Goal: Information Seeking & Learning: Learn about a topic

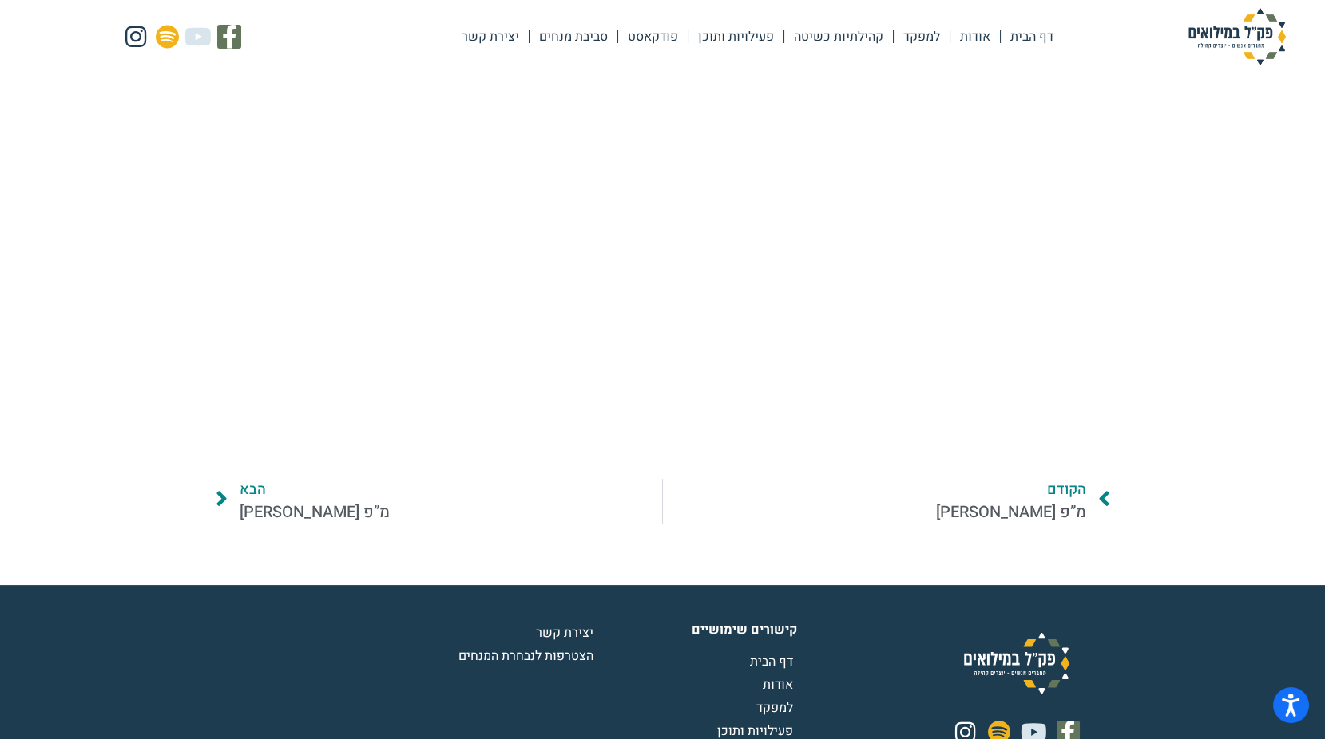
scroll to position [1058, 0]
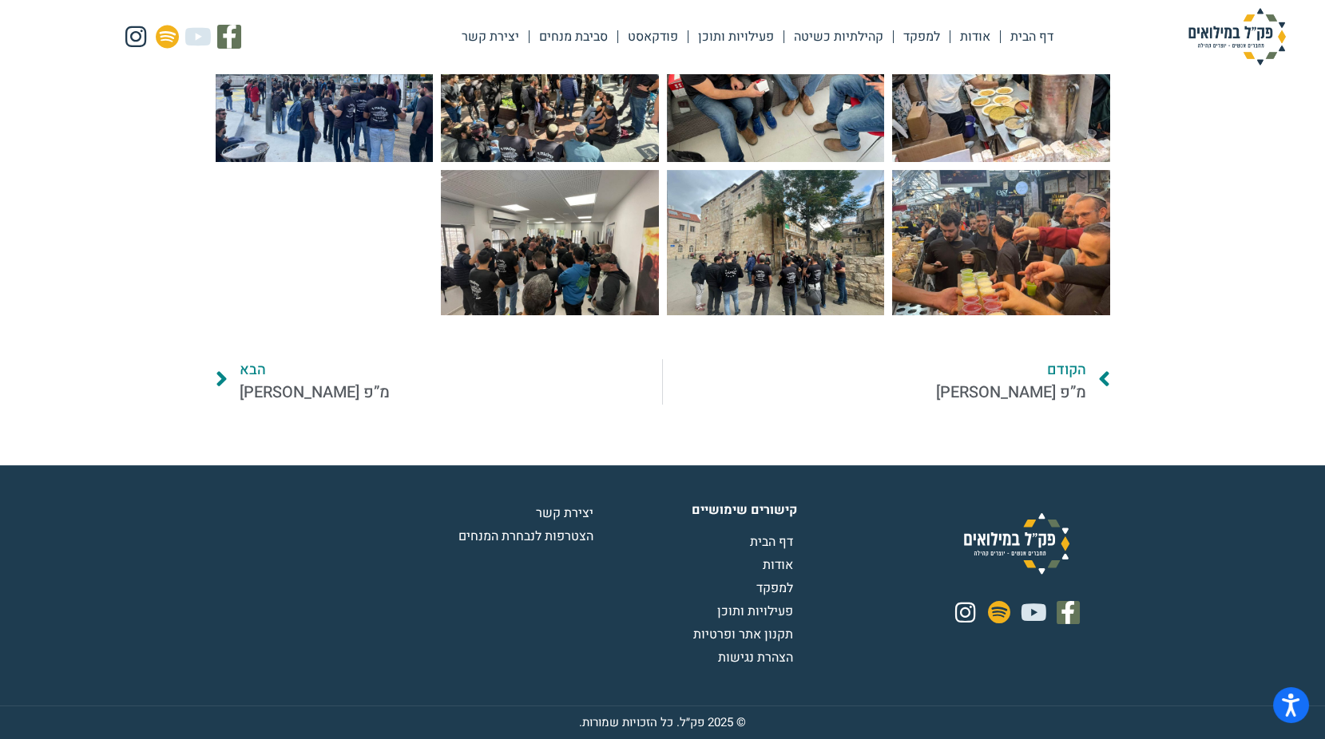
click at [1058, 381] on span "מ”פ אלדד אברג’ל" at bounding box center [1011, 393] width 150 height 24
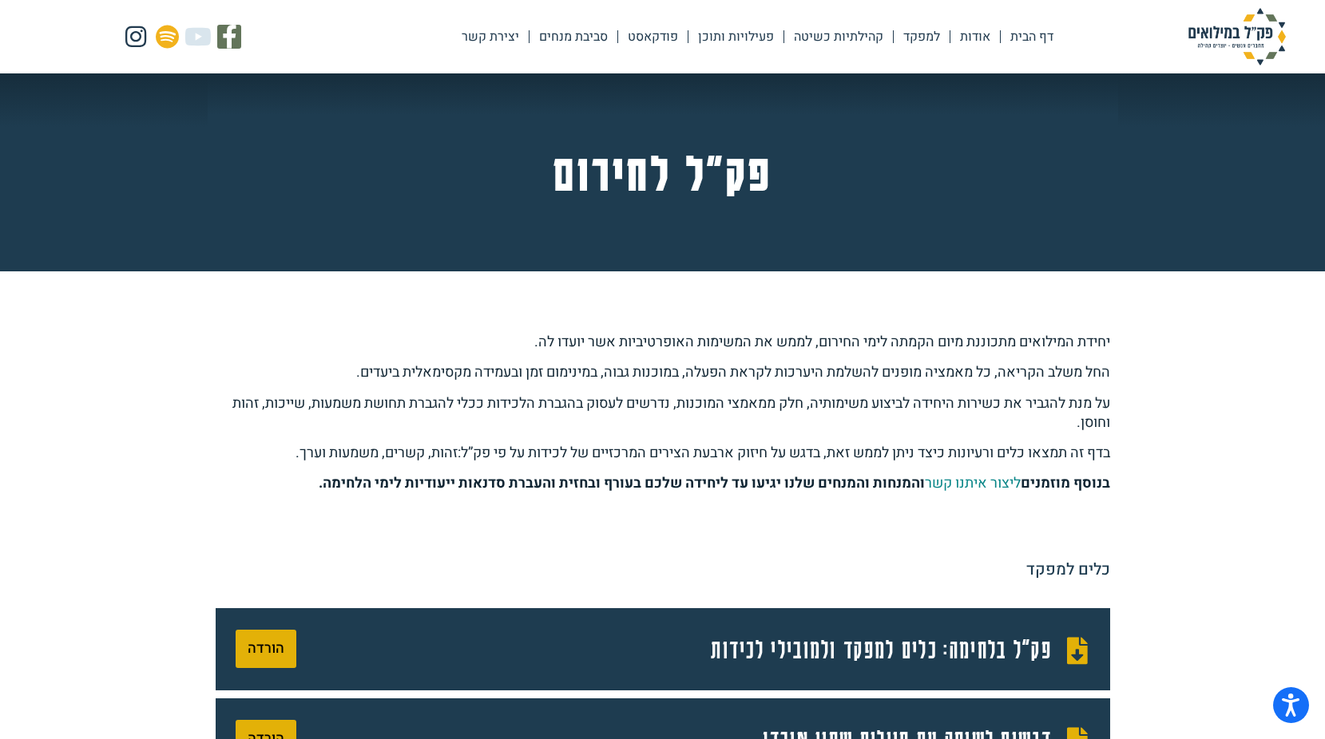
scroll to position [1737, 0]
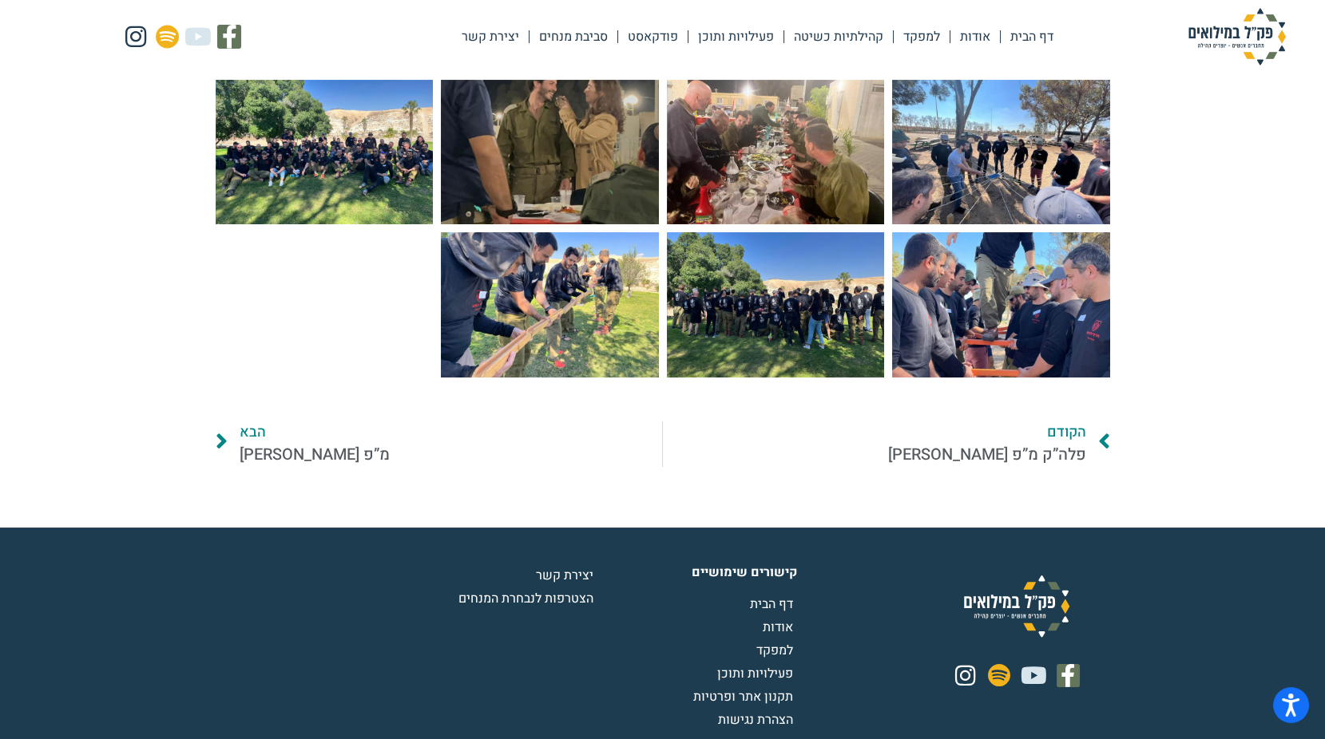
scroll to position [811, 0]
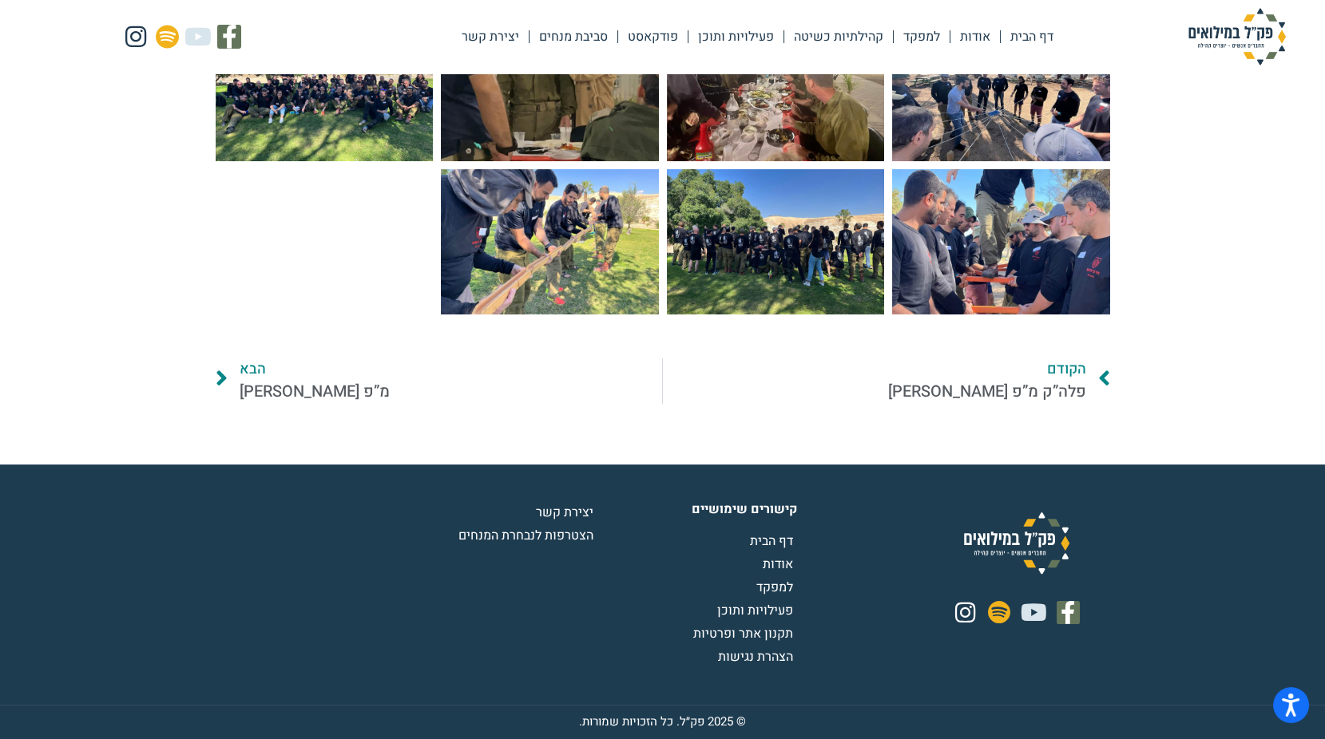
click at [1052, 380] on span "פלה”ק מ”פ [PERSON_NAME]" at bounding box center [987, 392] width 198 height 24
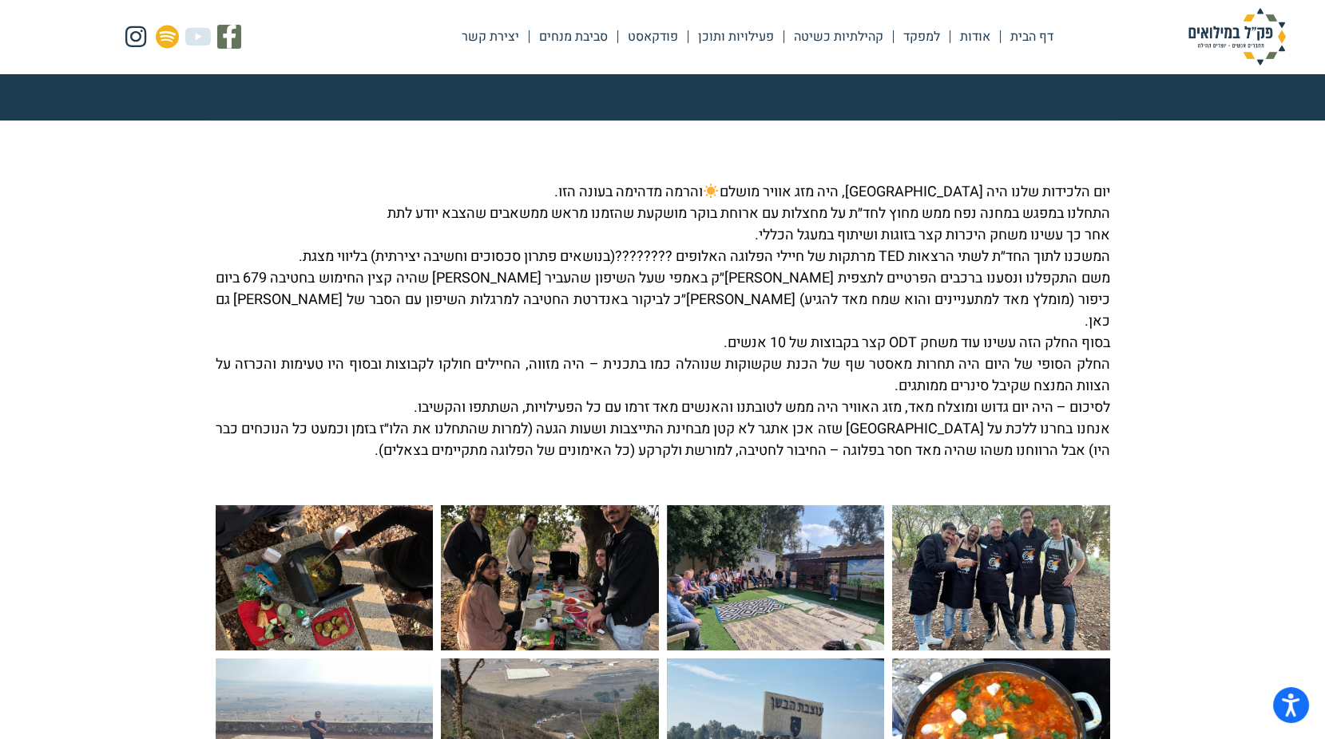
scroll to position [217, 0]
